Goal: Obtain resource: Download file/media

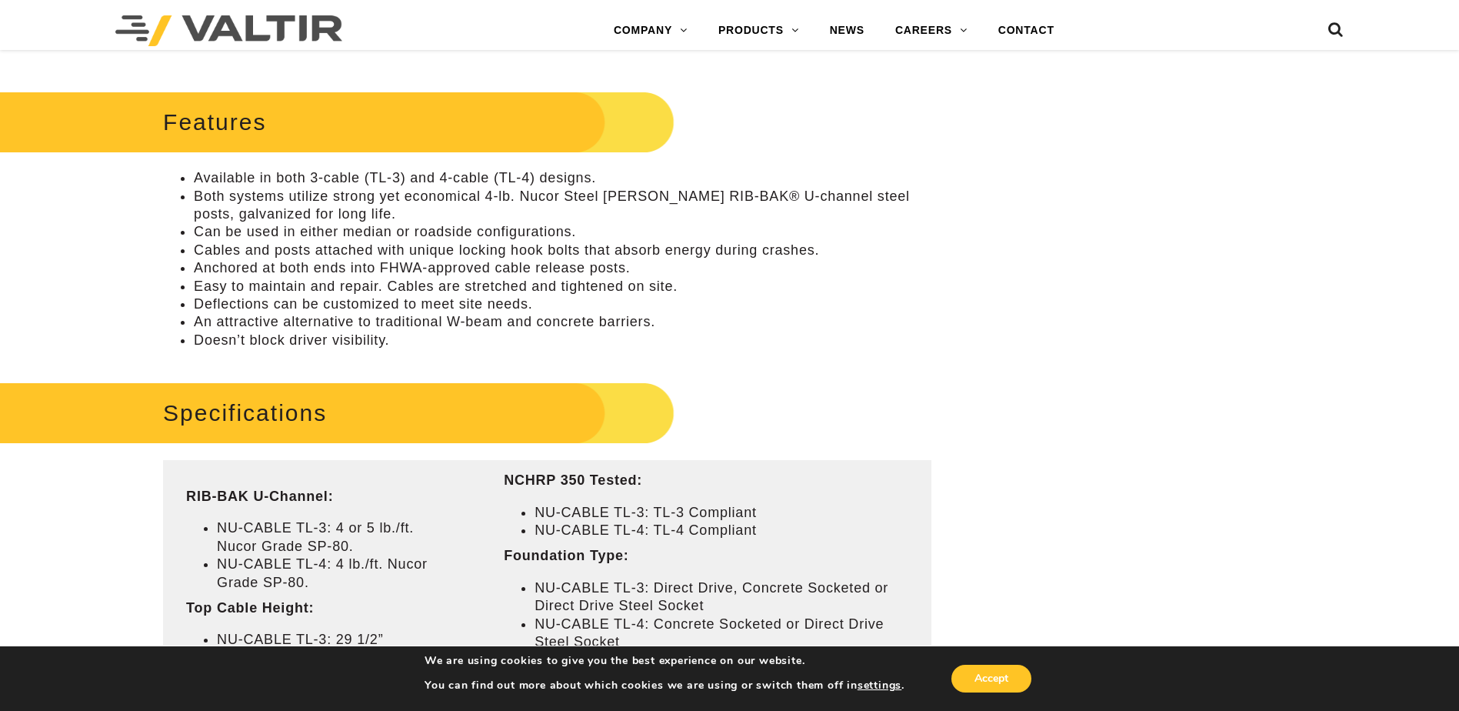
scroll to position [308, 0]
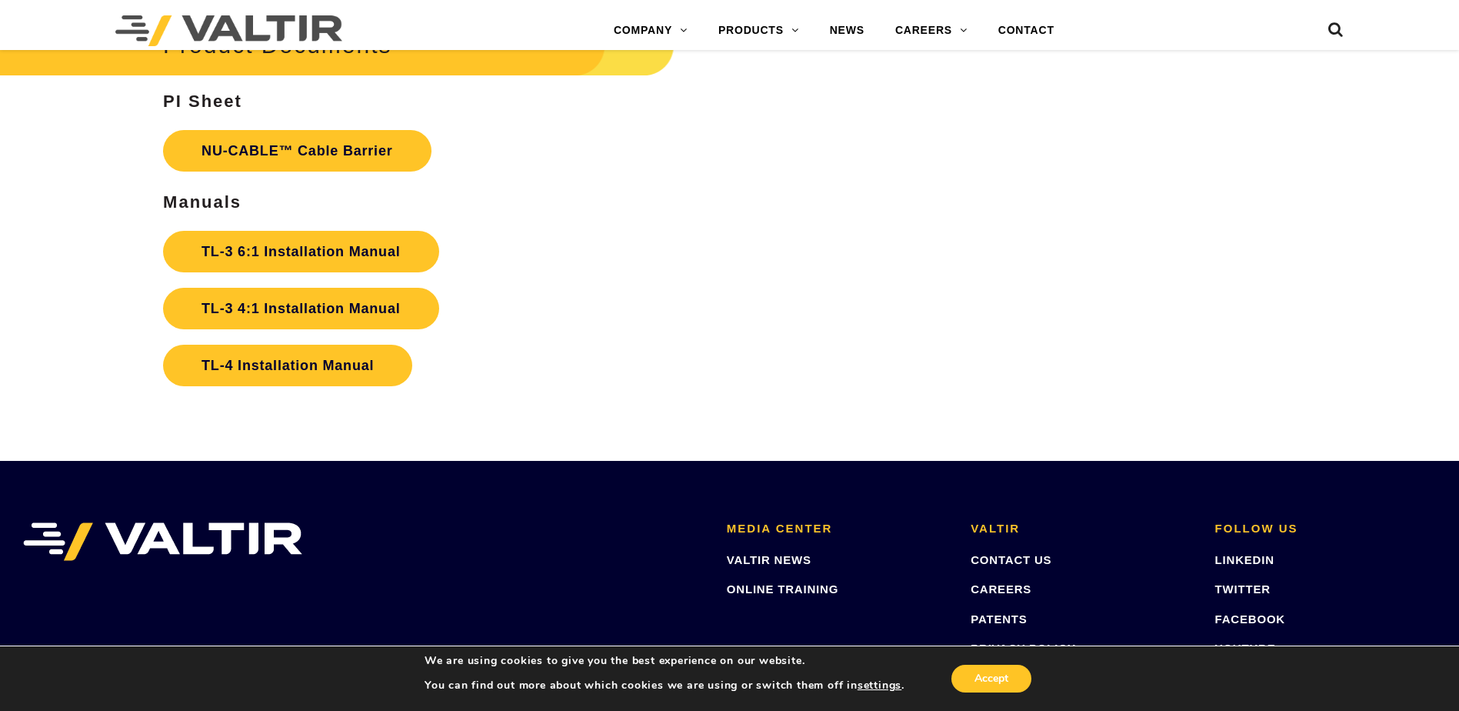
scroll to position [3384, 0]
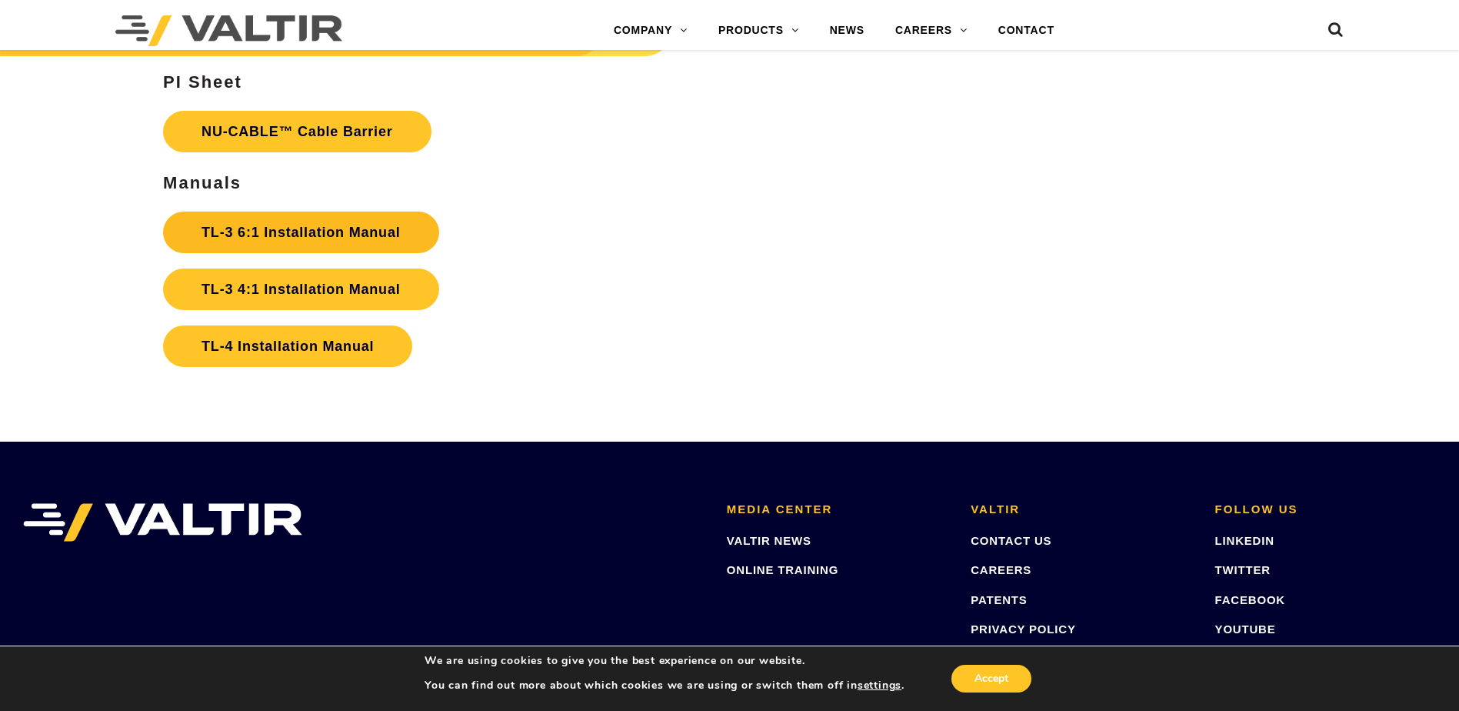
click at [291, 225] on strong "TL-3 6:1 Installation Manual" at bounding box center [301, 232] width 198 height 15
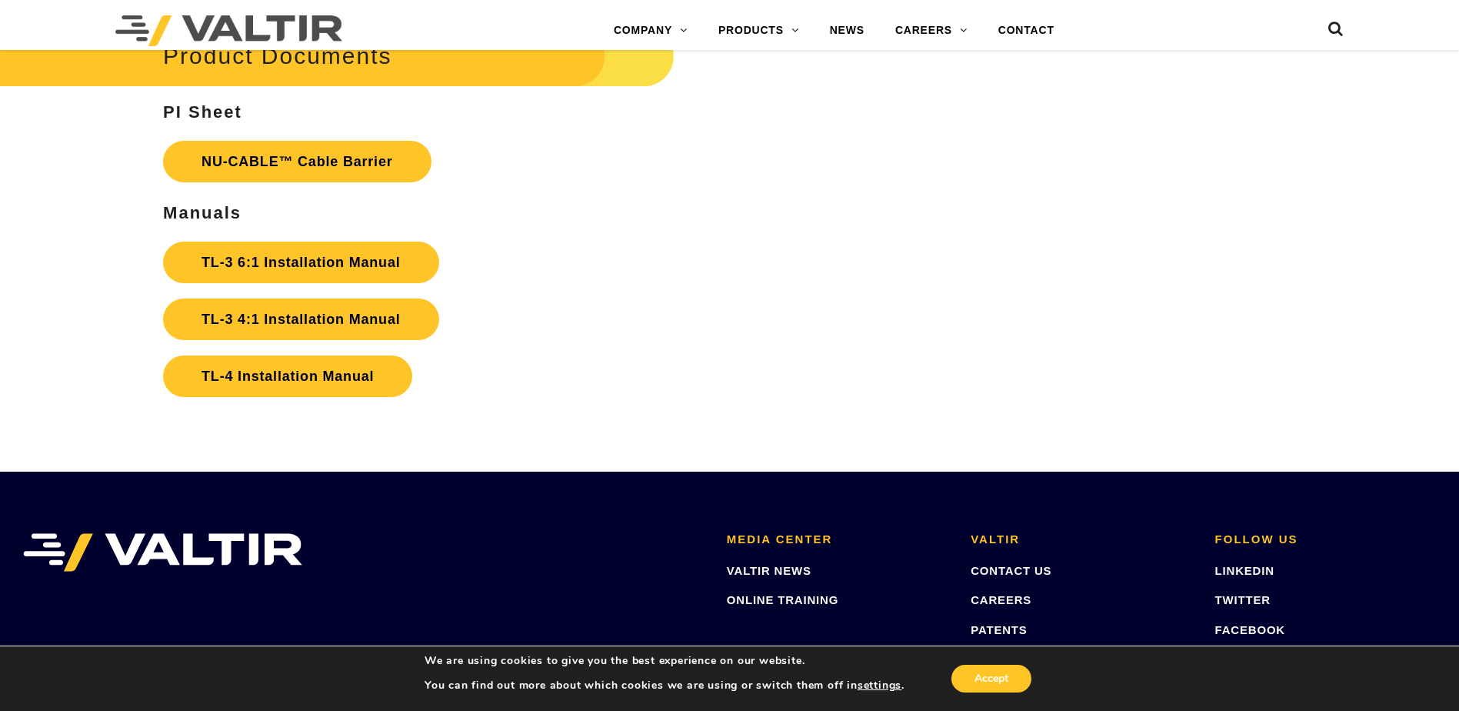
scroll to position [3346, 0]
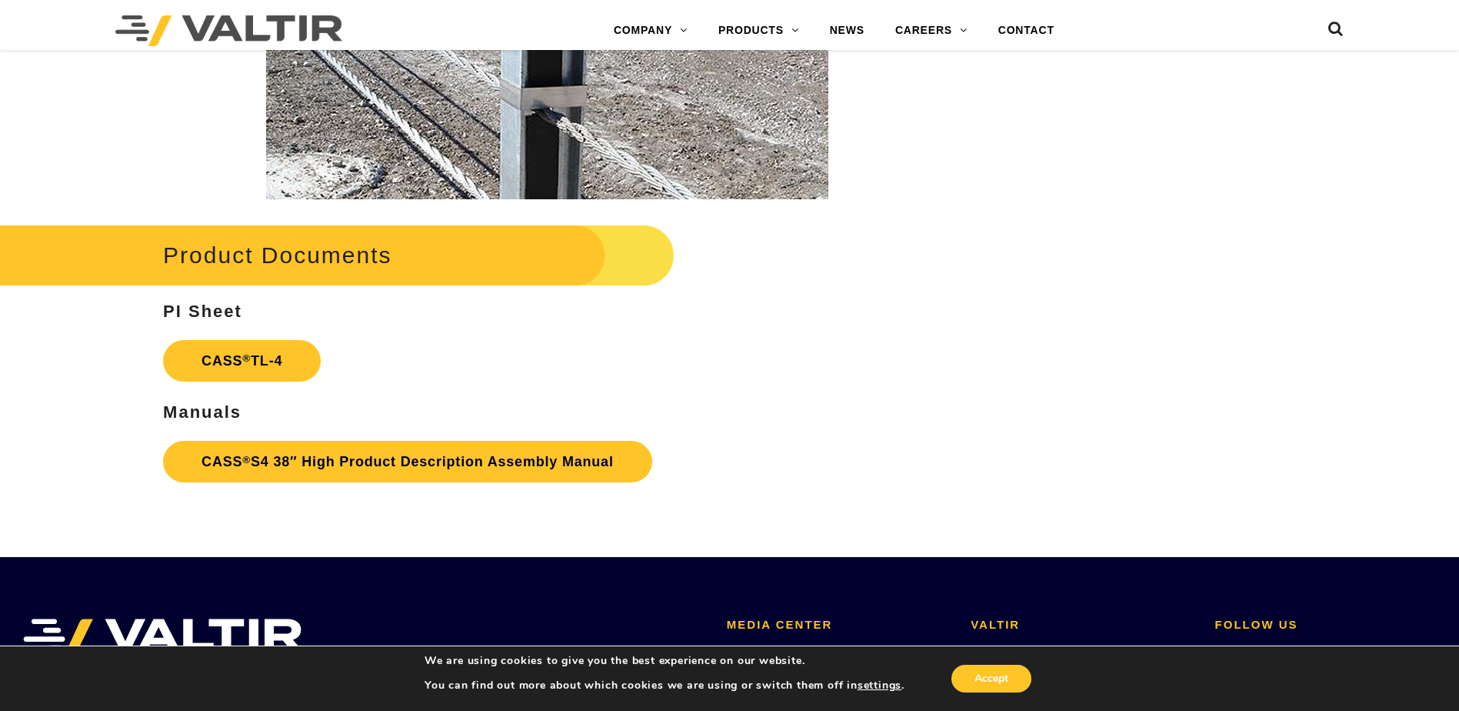
scroll to position [2230, 0]
click at [310, 358] on link "CASS ® TL-4" at bounding box center [242, 360] width 158 height 42
